Goal: Task Accomplishment & Management: Manage account settings

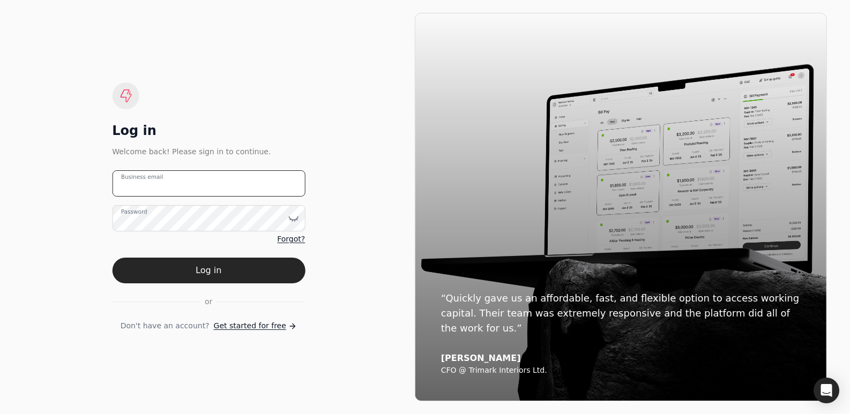
type email "[PERSON_NAME][EMAIL_ADDRESS][DOMAIN_NAME]"
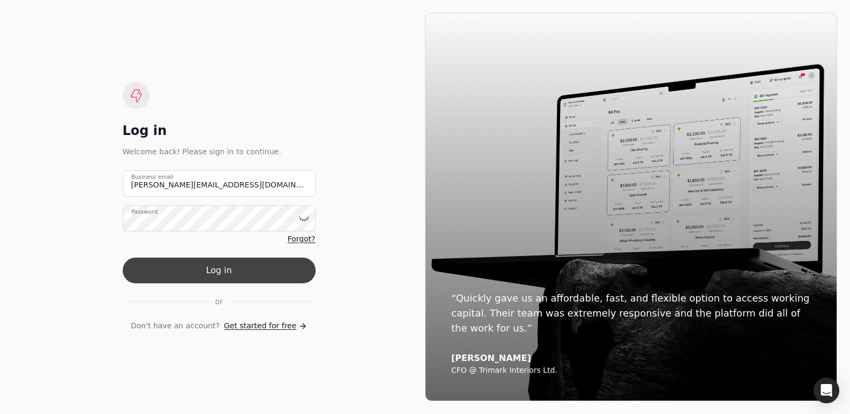
click at [209, 271] on button "Log in" at bounding box center [219, 271] width 193 height 26
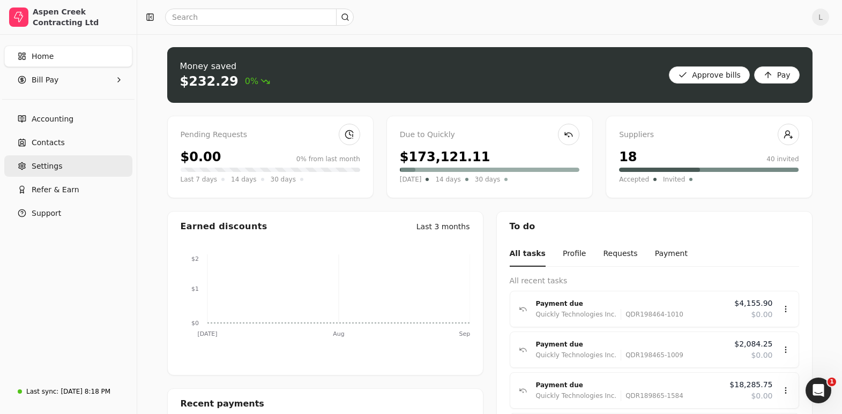
click at [40, 168] on span "Settings" at bounding box center [47, 166] width 31 height 11
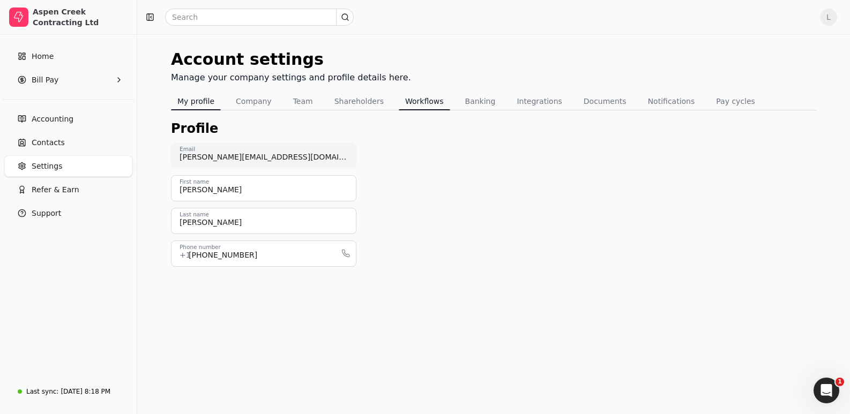
click at [416, 102] on button "Workflows" at bounding box center [424, 101] width 51 height 17
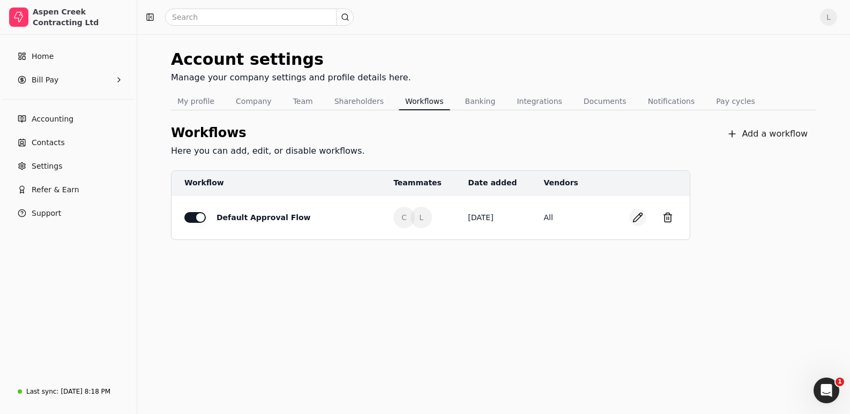
click at [640, 216] on button "button" at bounding box center [637, 217] width 17 height 17
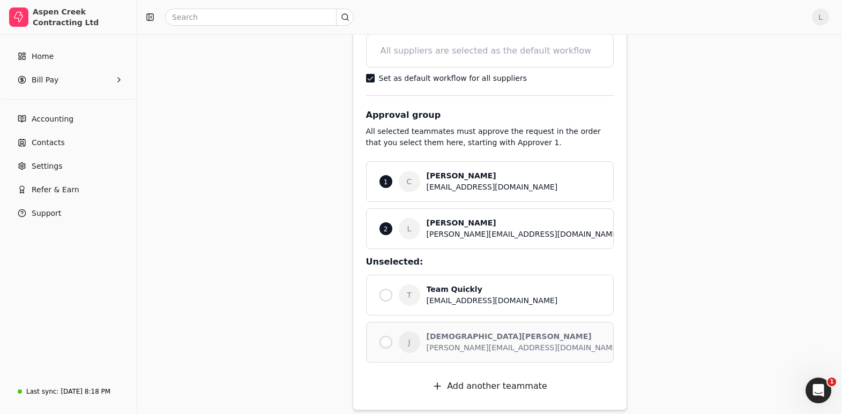
scroll to position [172, 0]
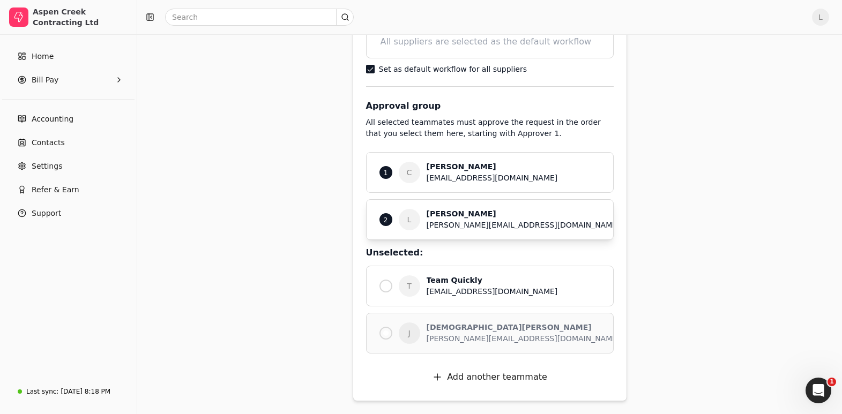
click at [388, 218] on div "2" at bounding box center [386, 219] width 13 height 13
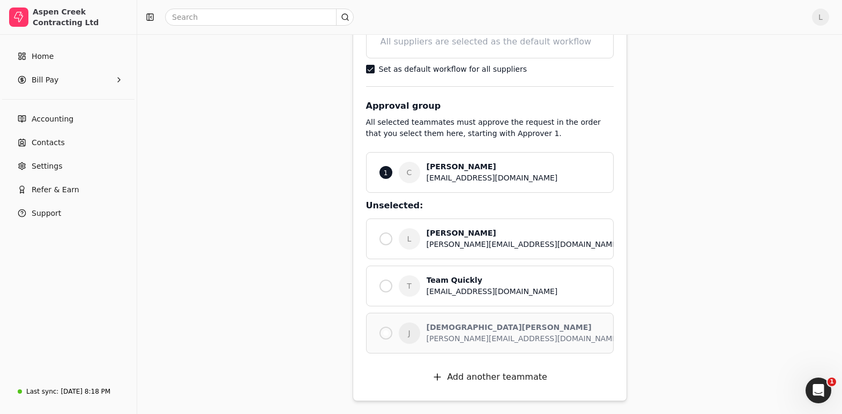
click at [385, 333] on div at bounding box center [385, 333] width 5 height 5
click at [442, 338] on div "[PERSON_NAME][EMAIL_ADDRESS][DOMAIN_NAME]" at bounding box center [524, 338] width 194 height 11
click at [450, 329] on div "[DEMOGRAPHIC_DATA][PERSON_NAME]" at bounding box center [524, 327] width 194 height 11
click at [382, 171] on div "1" at bounding box center [386, 172] width 13 height 13
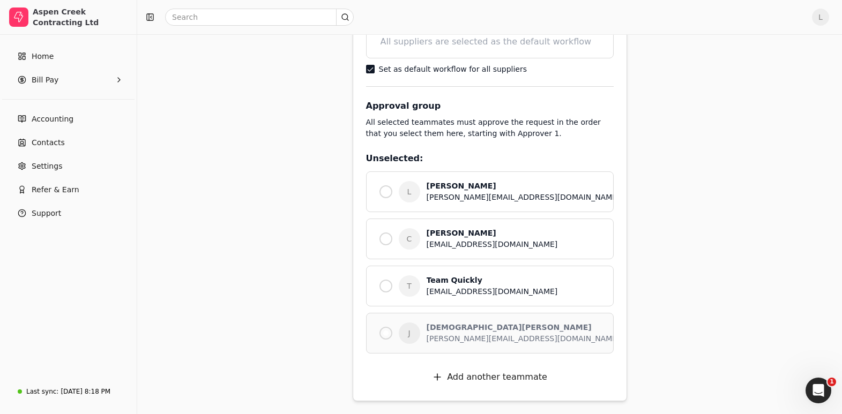
click at [387, 331] on div at bounding box center [385, 333] width 5 height 5
click at [36, 167] on span "Settings" at bounding box center [47, 166] width 31 height 11
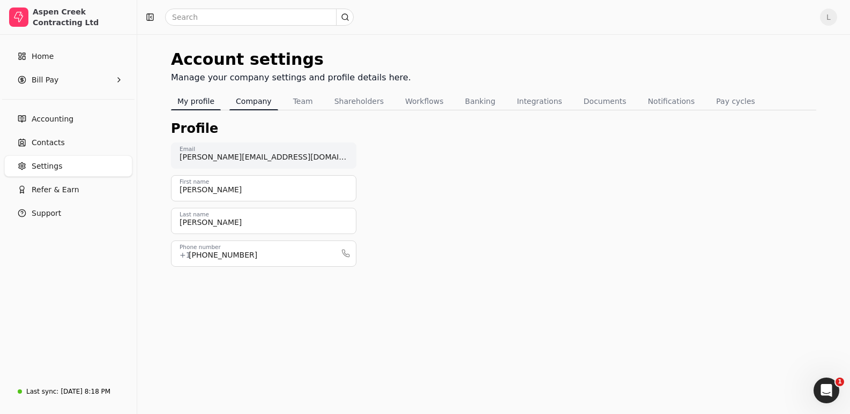
click at [246, 99] on button "Company" at bounding box center [253, 101] width 49 height 17
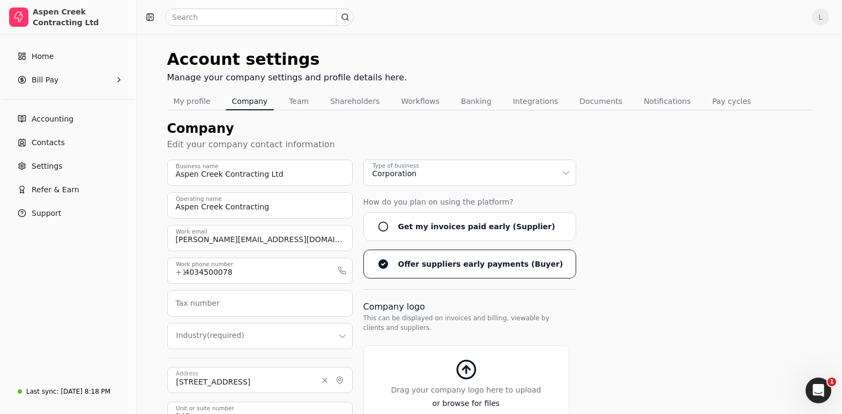
click at [302, 100] on button "Team" at bounding box center [299, 101] width 33 height 17
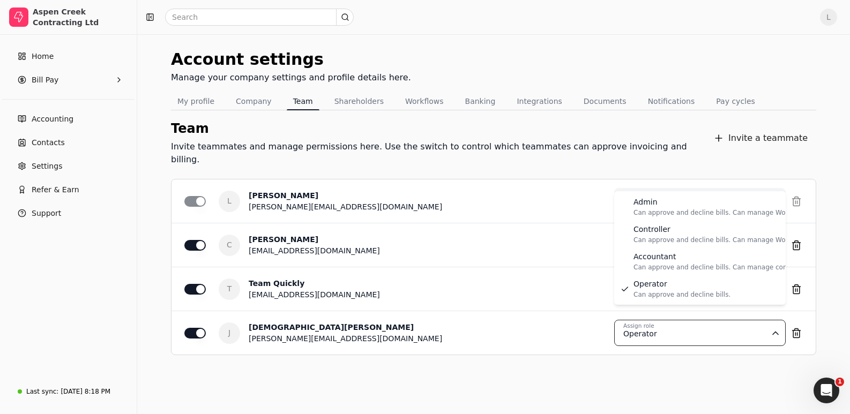
click at [714, 331] on html "Aspen Creek Contracting Ltd Home Bill Pay Accounting Contacts Settings Refer & …" at bounding box center [425, 210] width 850 height 420
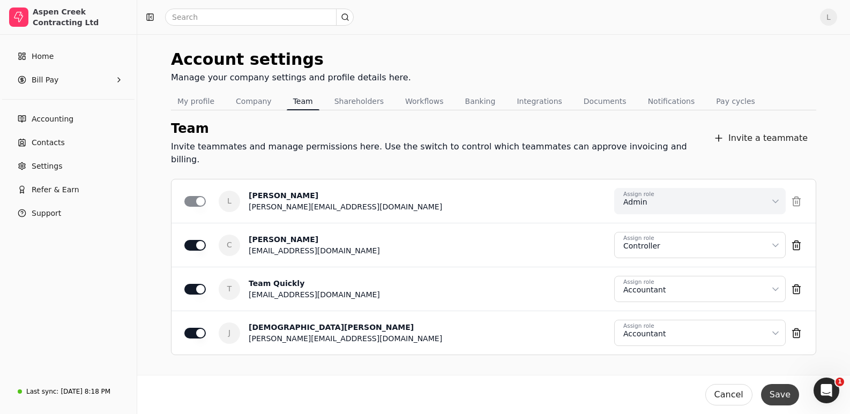
click at [781, 393] on button "Save" at bounding box center [780, 394] width 38 height 21
click at [414, 102] on button "Workflows" at bounding box center [424, 101] width 51 height 17
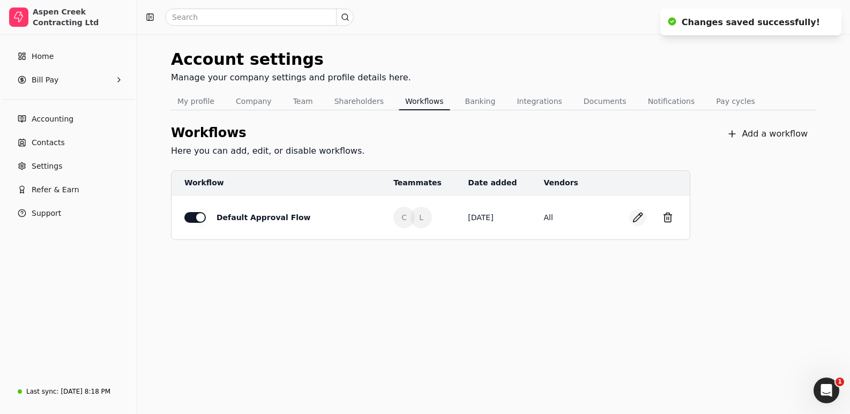
click at [638, 216] on button "button" at bounding box center [637, 217] width 17 height 17
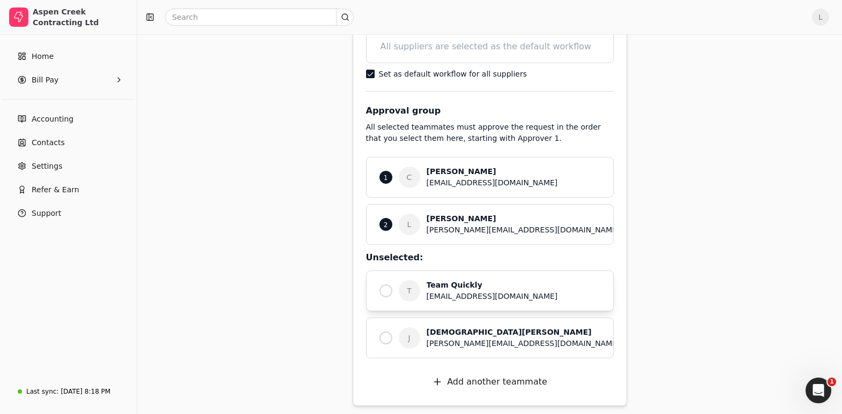
scroll to position [172, 0]
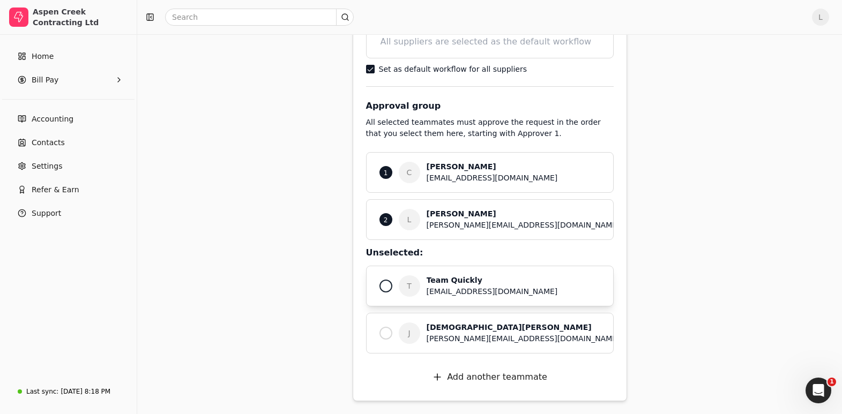
click at [385, 329] on div at bounding box center [386, 333] width 13 height 13
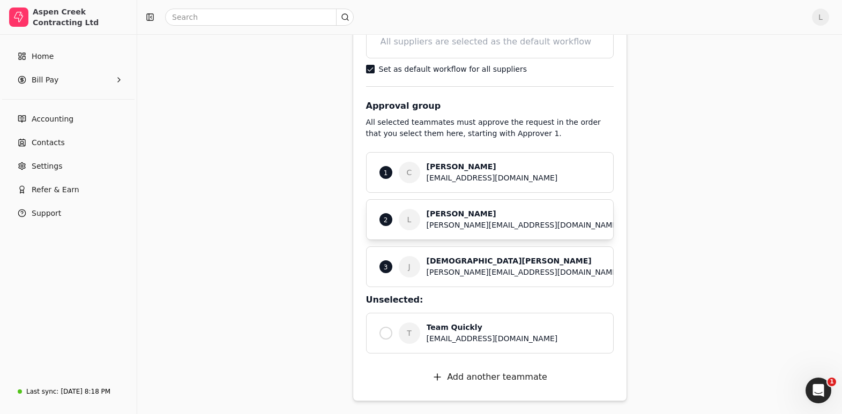
click at [386, 219] on p "2" at bounding box center [386, 220] width 4 height 10
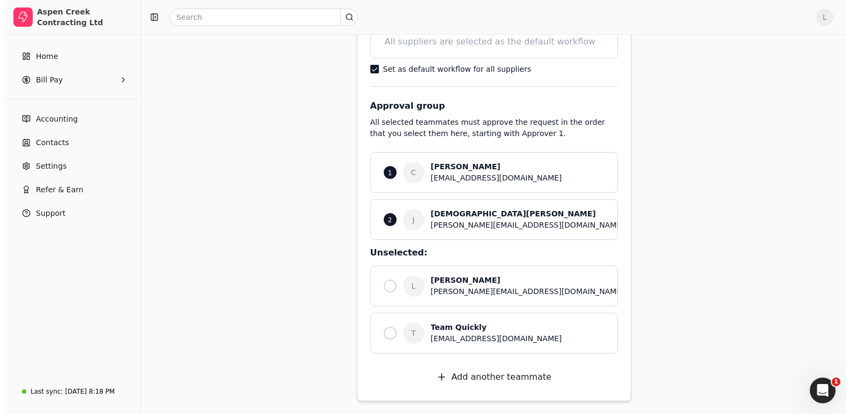
scroll to position [0, 0]
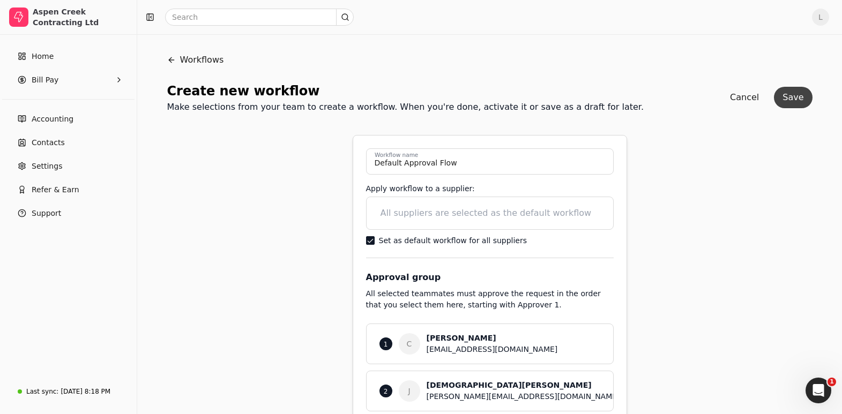
click at [800, 95] on button "Save" at bounding box center [793, 97] width 38 height 21
